Goal: Book appointment/travel/reservation

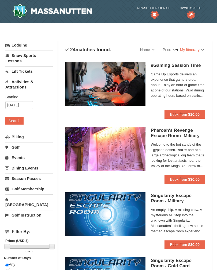
click at [25, 167] on link "Dining Events" at bounding box center [28, 168] width 47 height 10
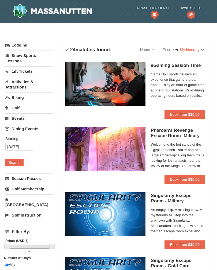
click at [19, 163] on button "Search" at bounding box center [14, 162] width 18 height 7
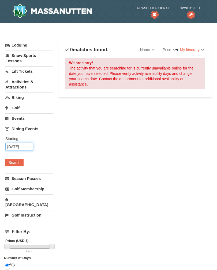
click at [16, 146] on input "[DATE]" at bounding box center [19, 147] width 28 height 8
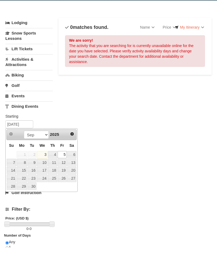
click at [21, 181] on link "8" at bounding box center [22, 184] width 10 height 7
type input "09/08/2025"
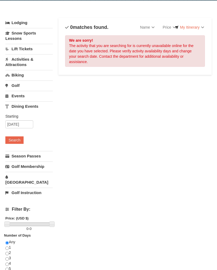
click at [18, 138] on button "Search" at bounding box center [14, 139] width 18 height 7
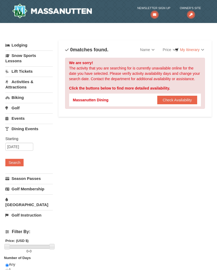
click at [178, 100] on button "Check Availability" at bounding box center [177, 100] width 40 height 9
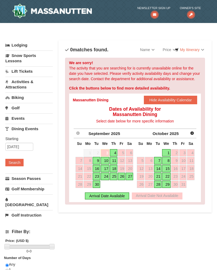
click at [99, 162] on link "9" at bounding box center [96, 160] width 7 height 7
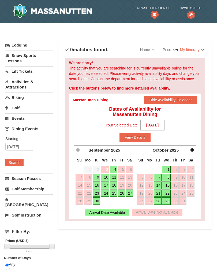
click at [95, 176] on link "9" at bounding box center [96, 177] width 7 height 7
click at [134, 138] on button "View Details" at bounding box center [134, 137] width 31 height 9
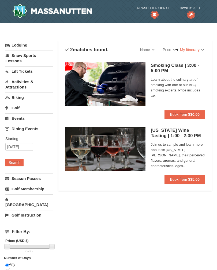
click at [19, 119] on link "Events" at bounding box center [28, 118] width 47 height 10
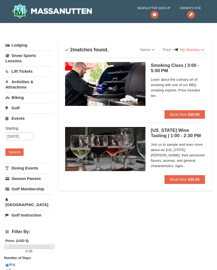
click at [15, 152] on button "Search" at bounding box center [14, 152] width 18 height 7
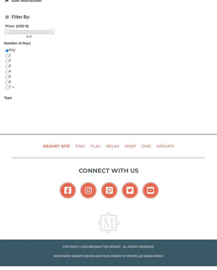
scroll to position [215, 0]
click at [59, 143] on link "Resort Site" at bounding box center [56, 146] width 31 height 12
